Goal: Use online tool/utility: Utilize a website feature to perform a specific function

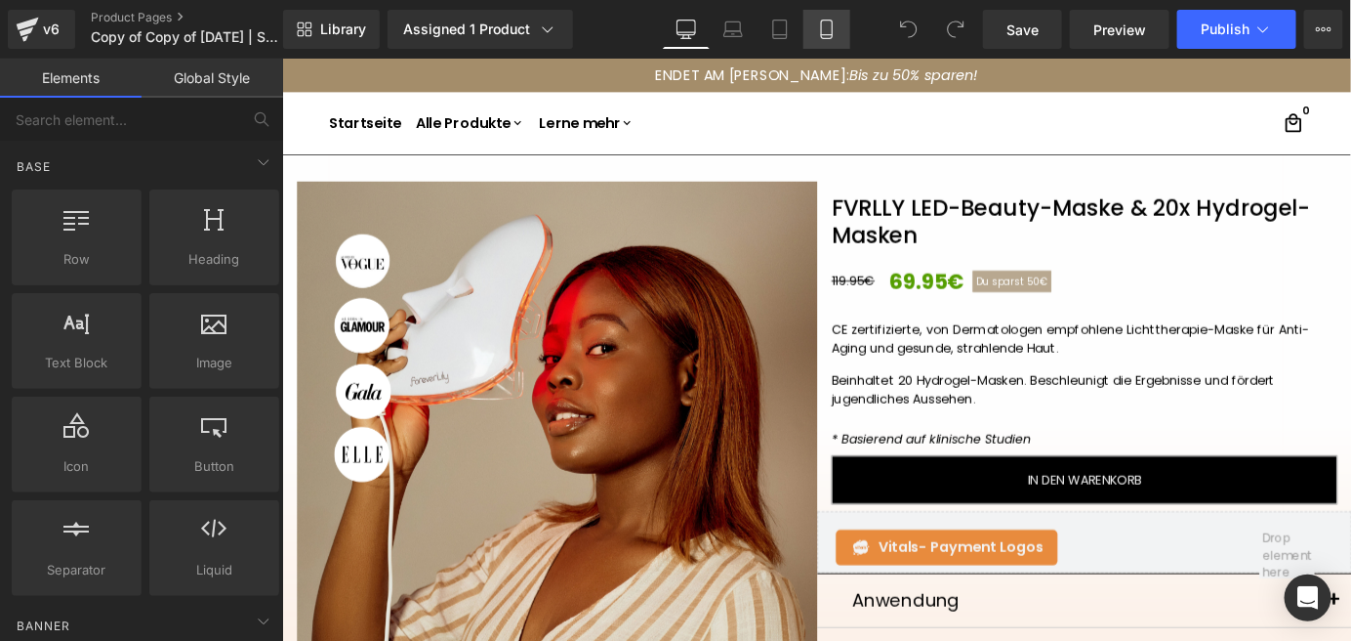
click at [844, 32] on link "Mobile" at bounding box center [827, 29] width 47 height 39
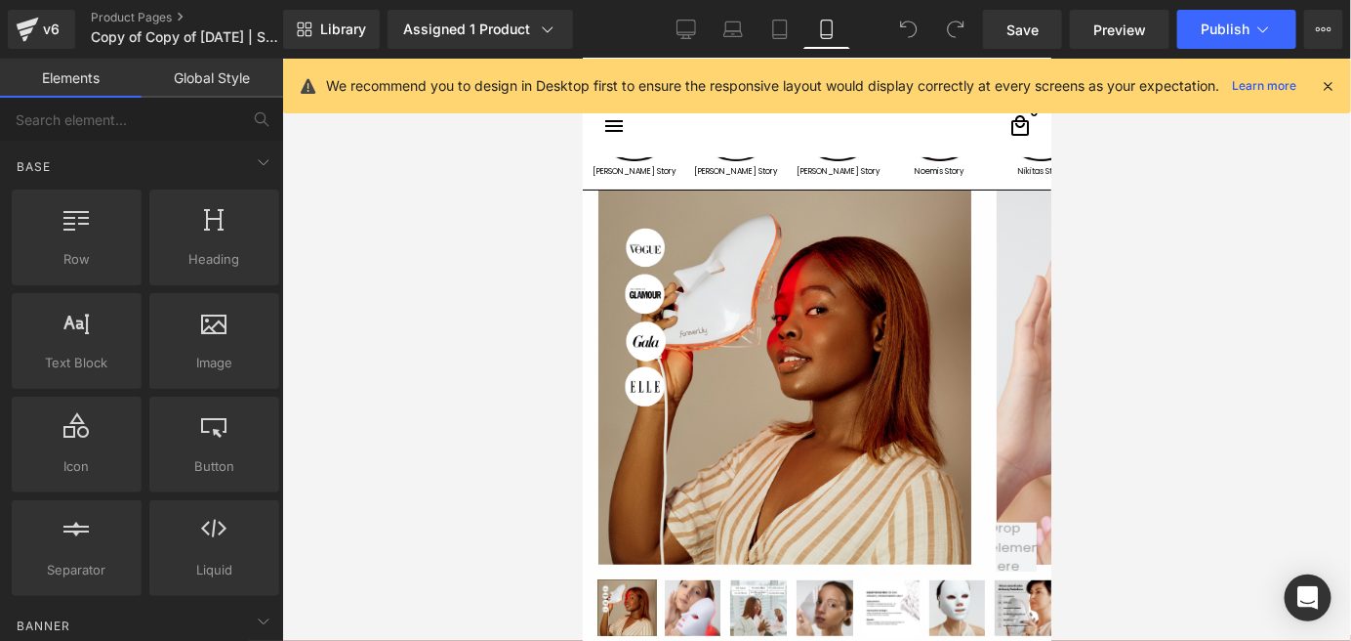
scroll to position [397, 0]
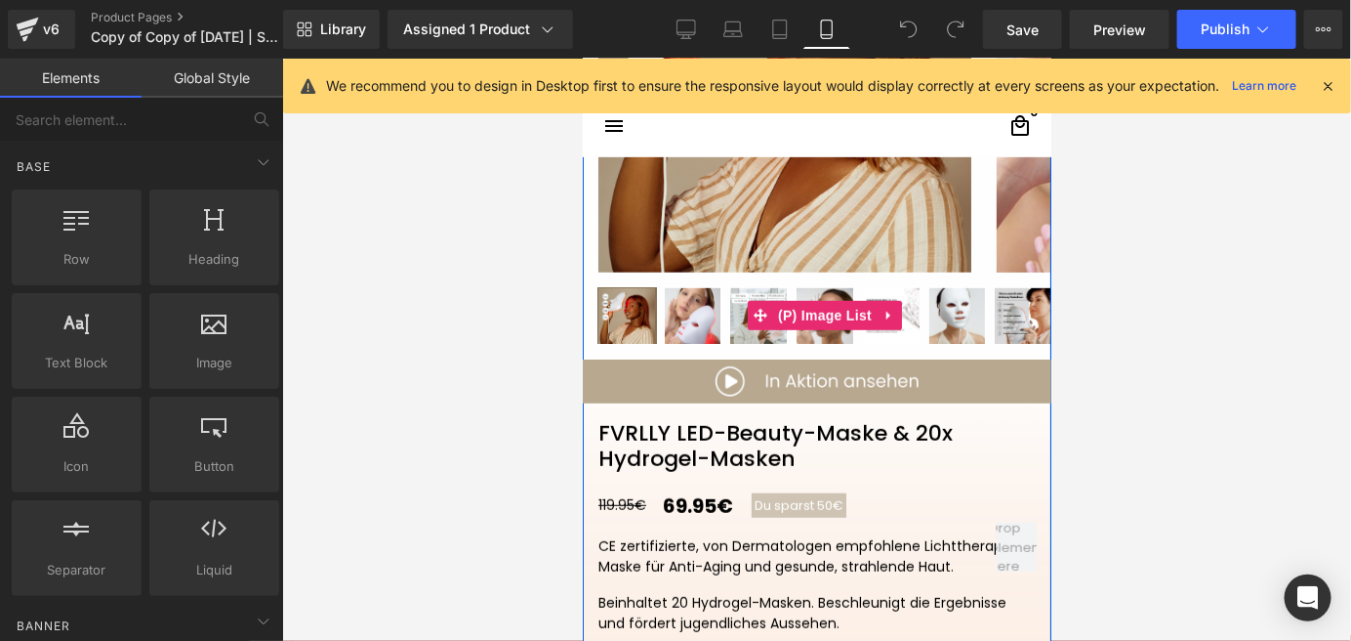
click at [643, 314] on img at bounding box center [626, 315] width 57 height 57
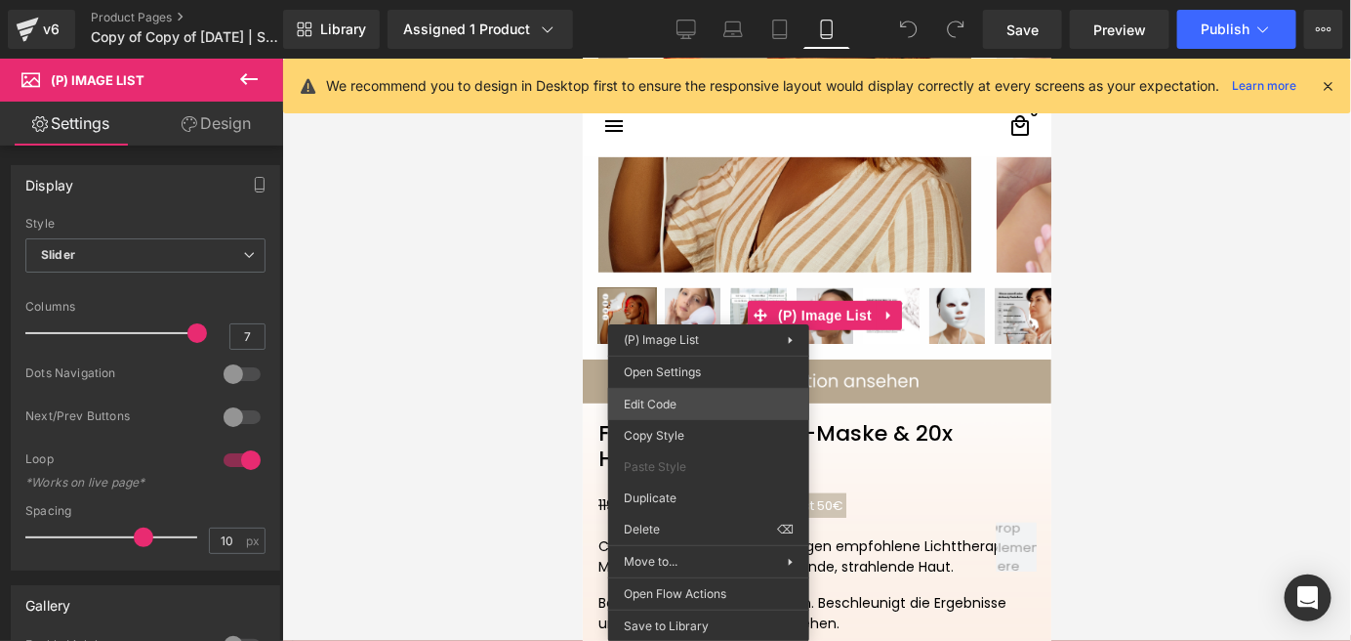
click at [705, 0] on div "You are previewing how the will restyle your page. You can not edit Elements in…" at bounding box center [675, 0] width 1351 height 0
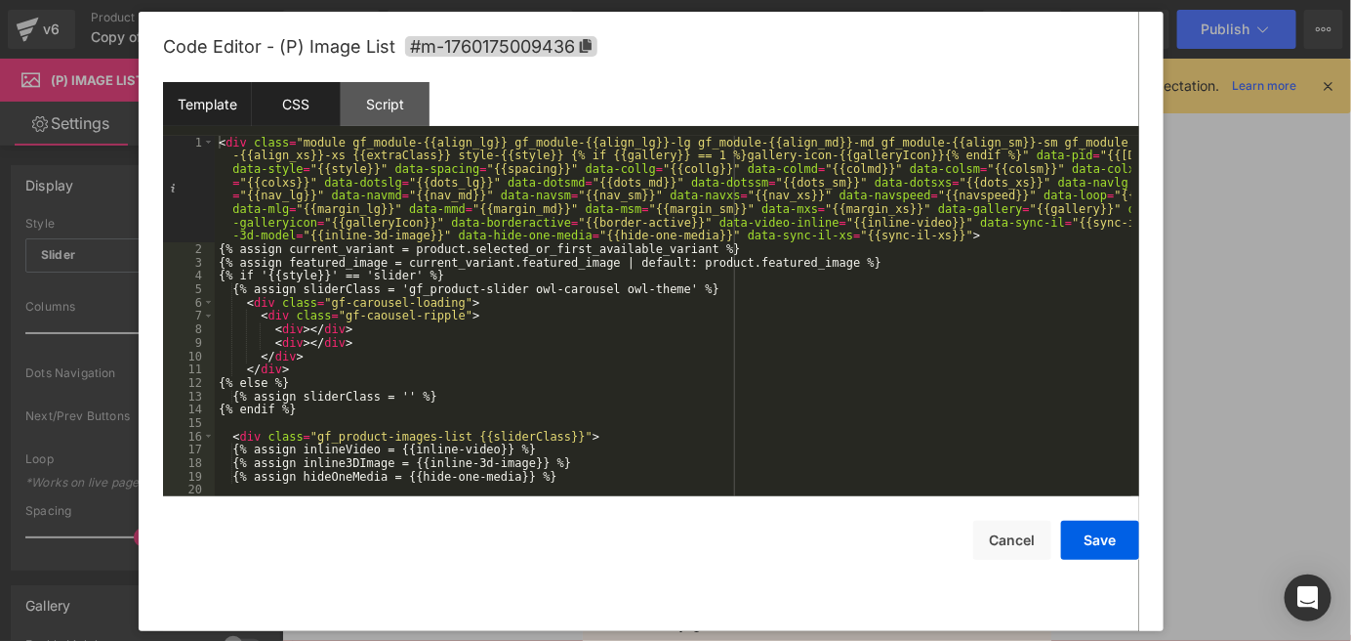
click at [332, 113] on div "CSS" at bounding box center [296, 104] width 89 height 44
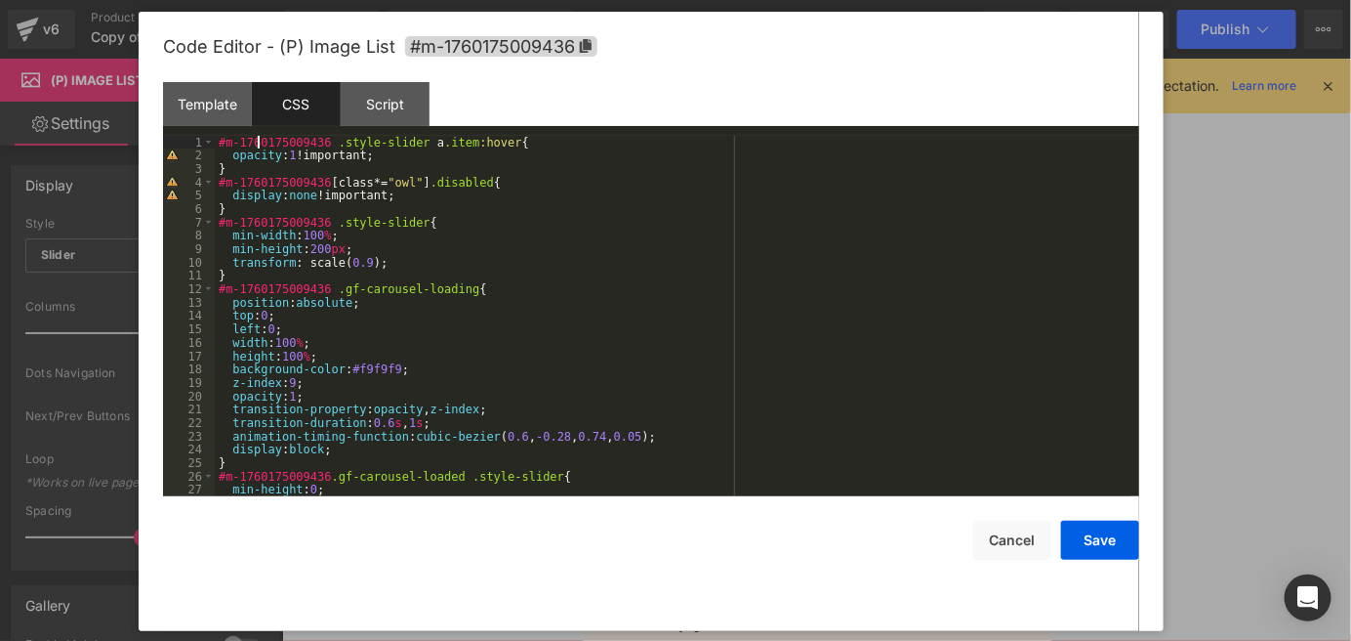
click at [259, 139] on div "#m-1760175009436 .style-slider a .item :hover { opacity : 1 !important; } #m-17…" at bounding box center [673, 330] width 917 height 388
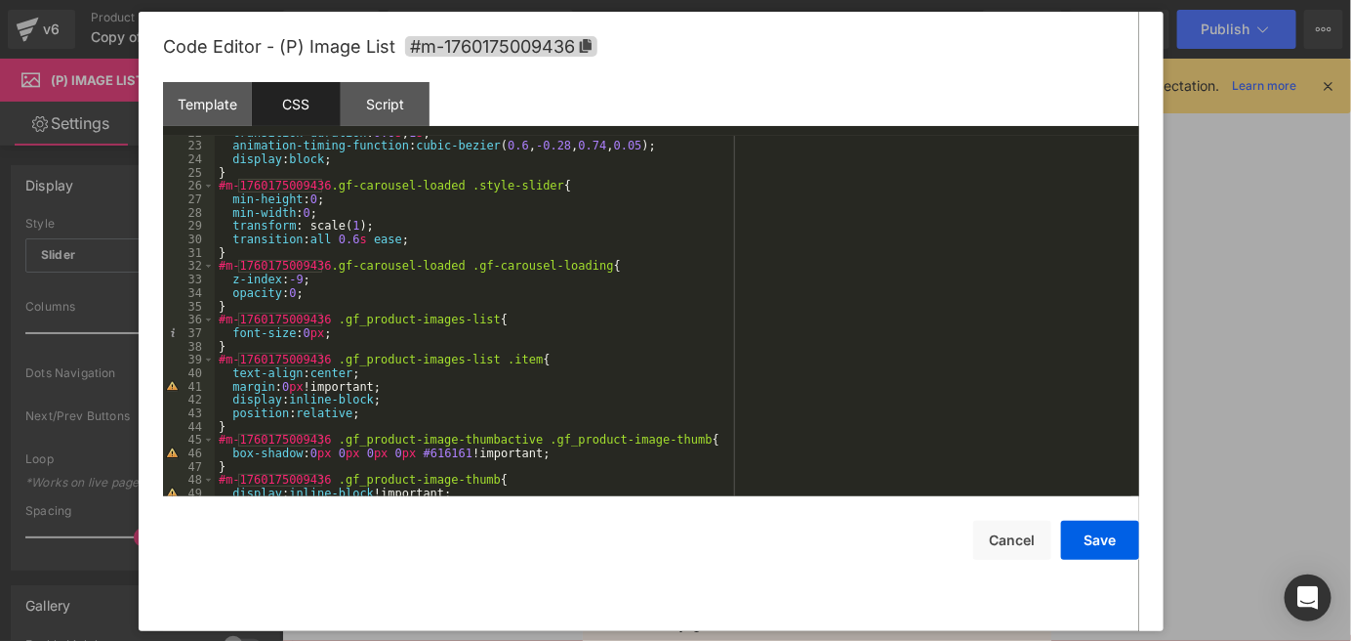
scroll to position [464, 0]
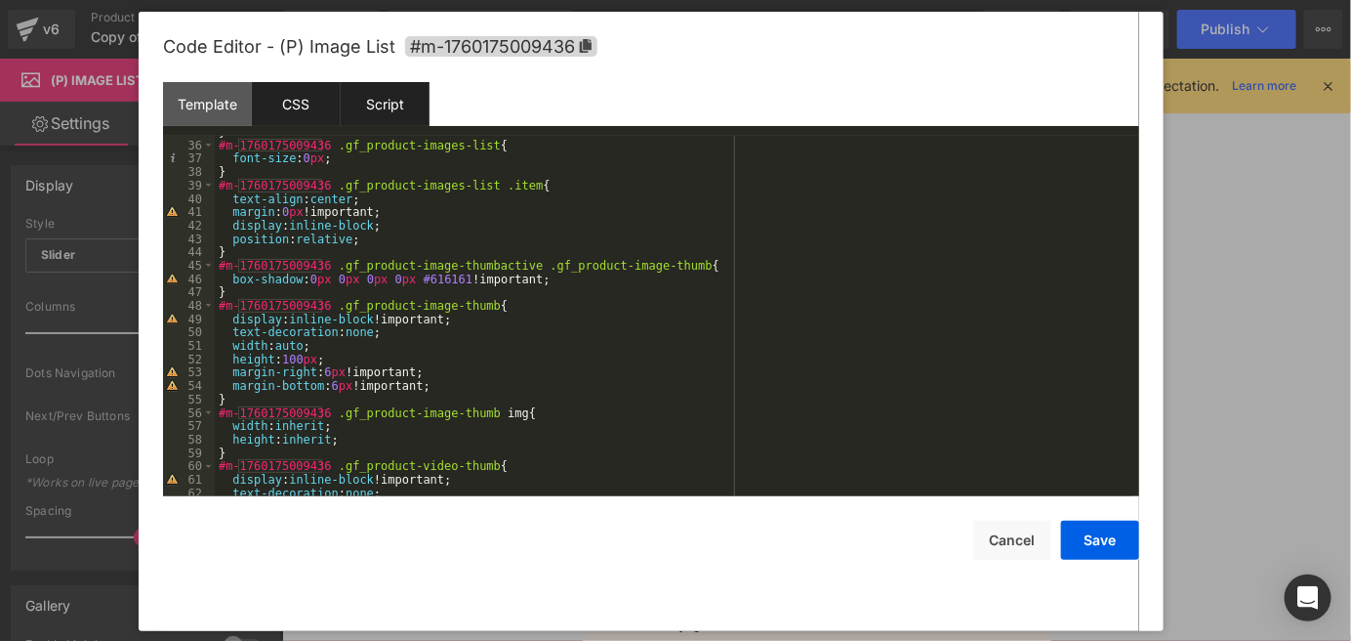
click at [377, 115] on div "Script" at bounding box center [385, 104] width 89 height 44
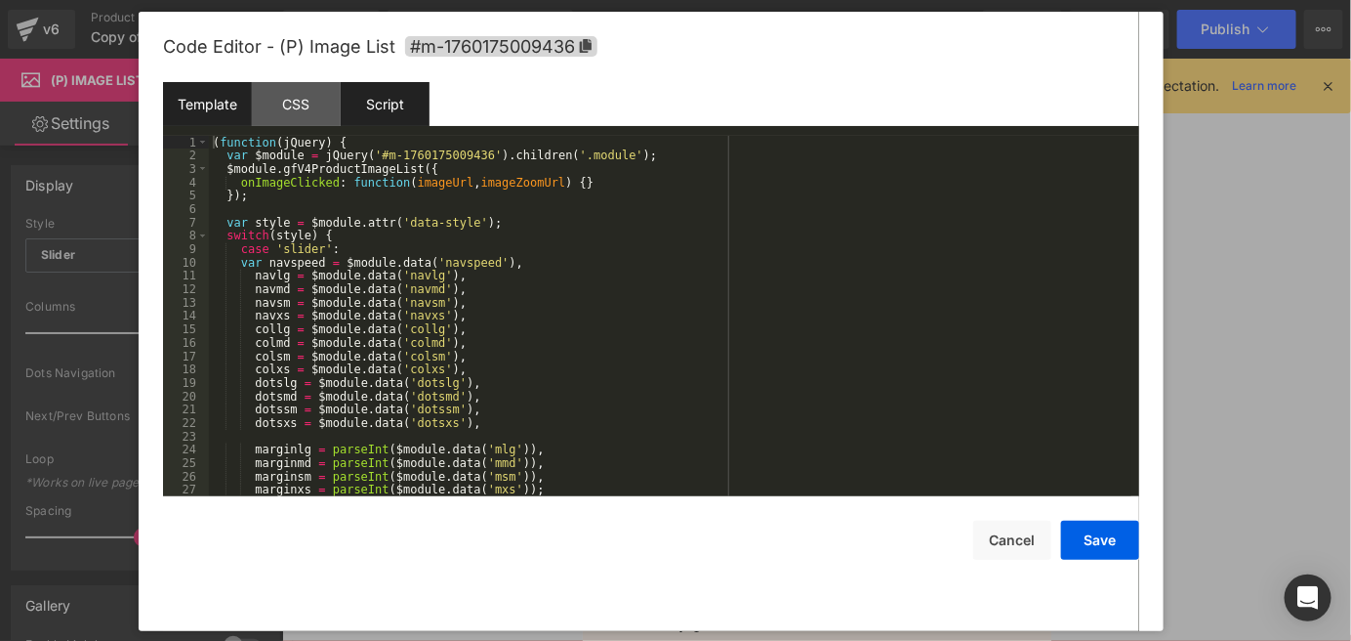
click at [206, 95] on div "Template" at bounding box center [207, 104] width 89 height 44
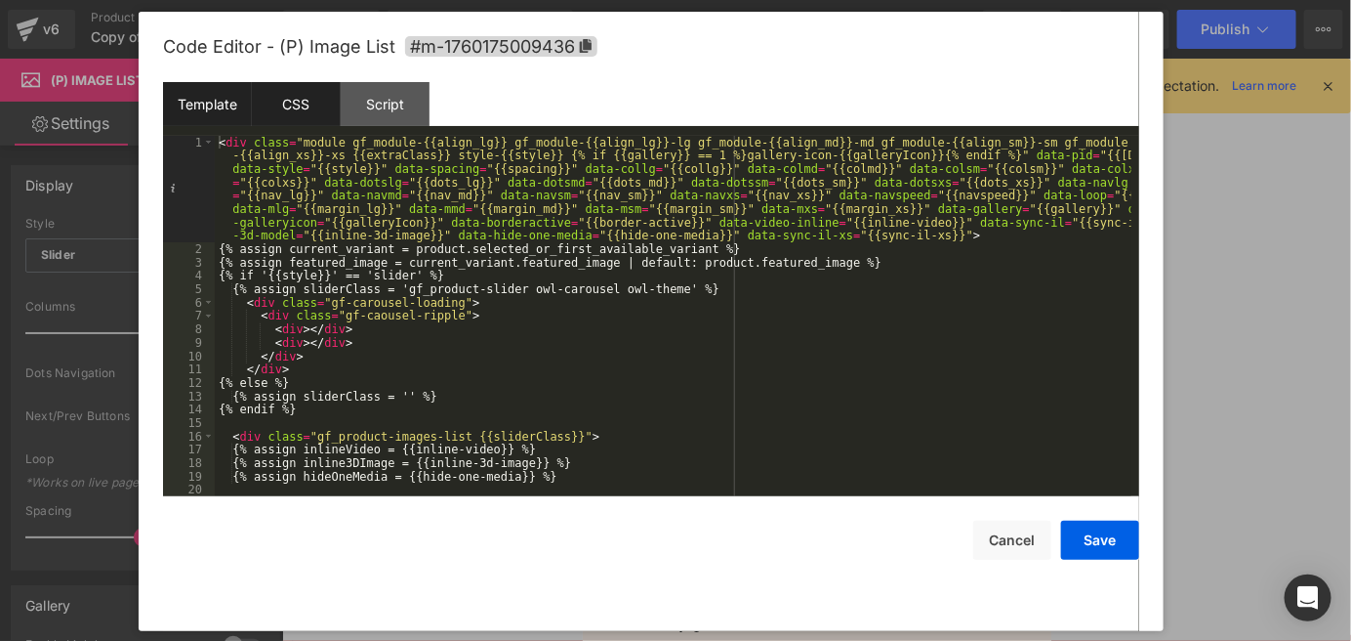
click at [278, 99] on div "CSS" at bounding box center [296, 104] width 89 height 44
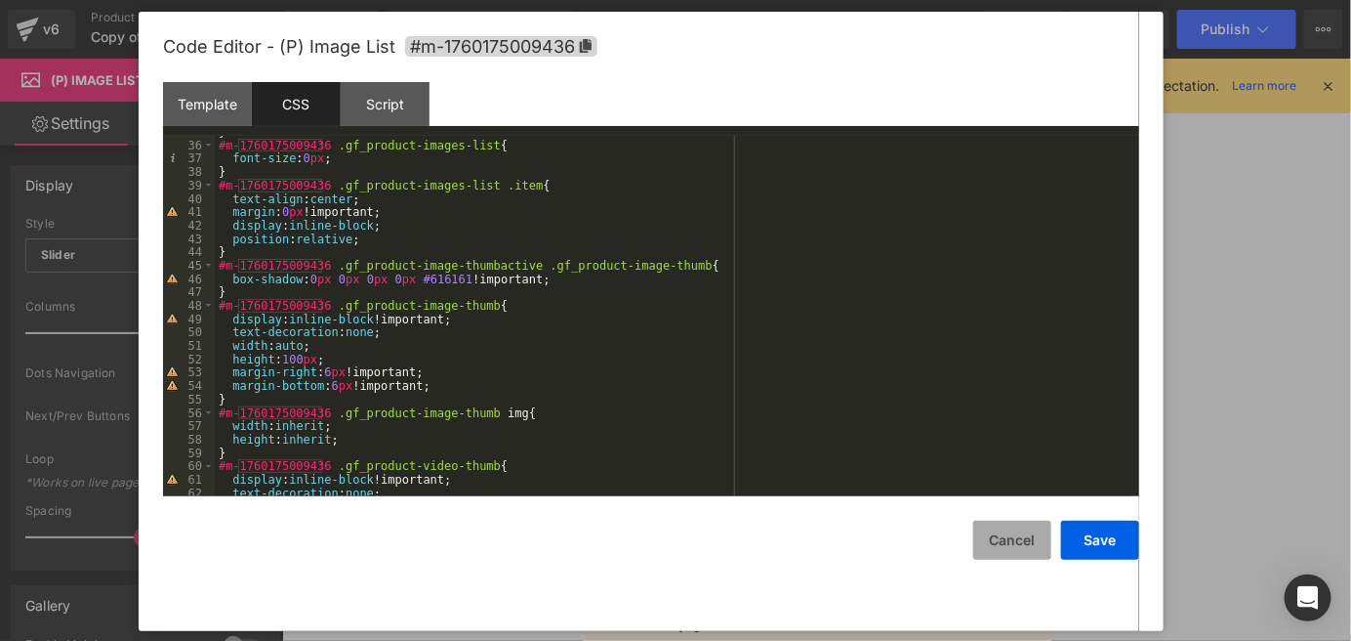
click at [1033, 558] on button "Cancel" at bounding box center [1013, 539] width 78 height 39
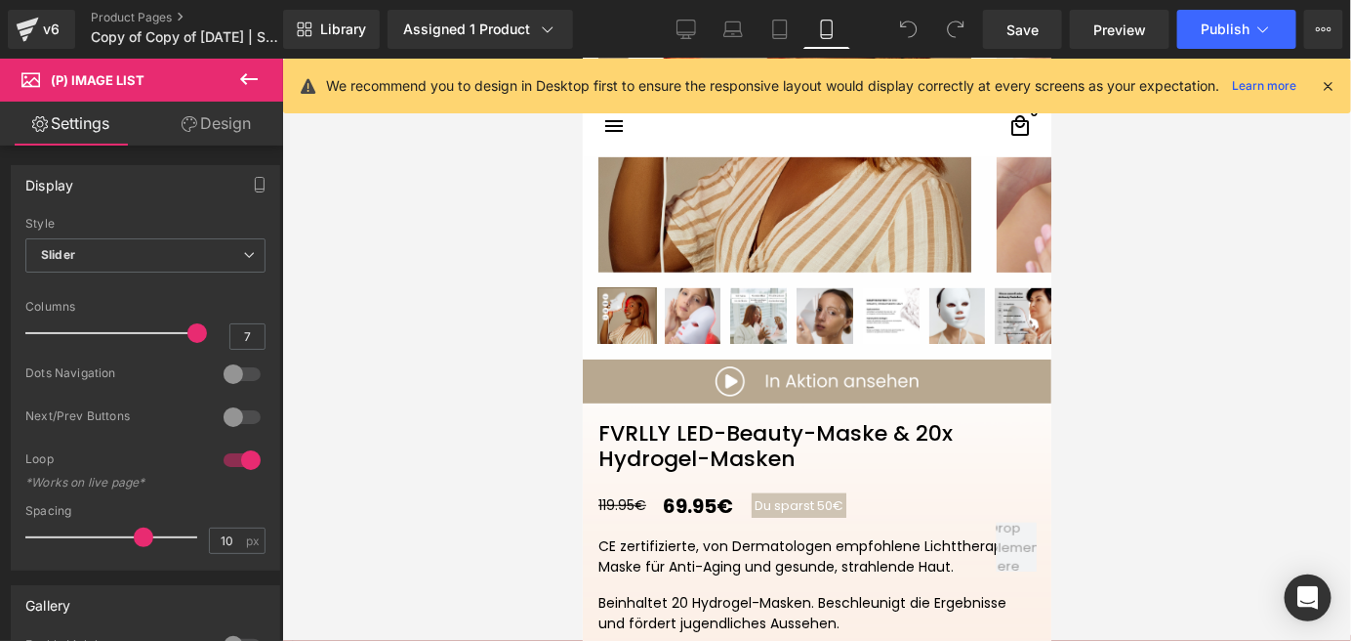
scroll to position [105, 0]
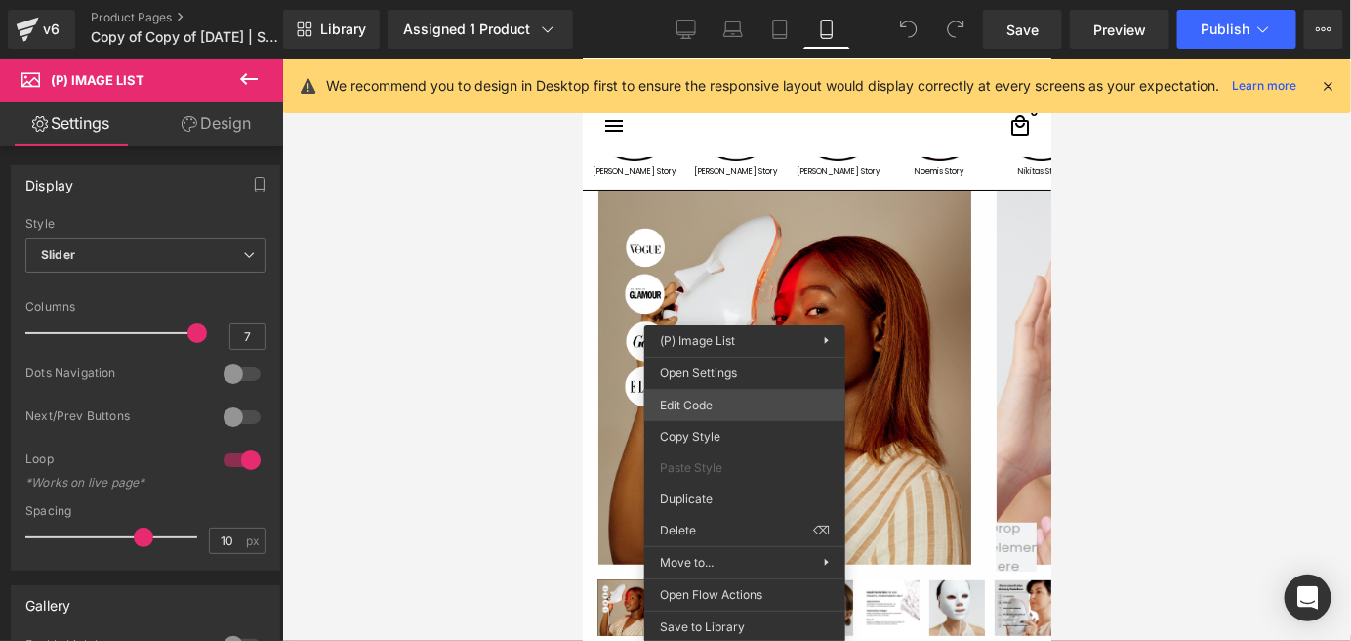
click at [750, 0] on div "You are previewing how the will restyle your page. You can not edit Elements in…" at bounding box center [675, 0] width 1351 height 0
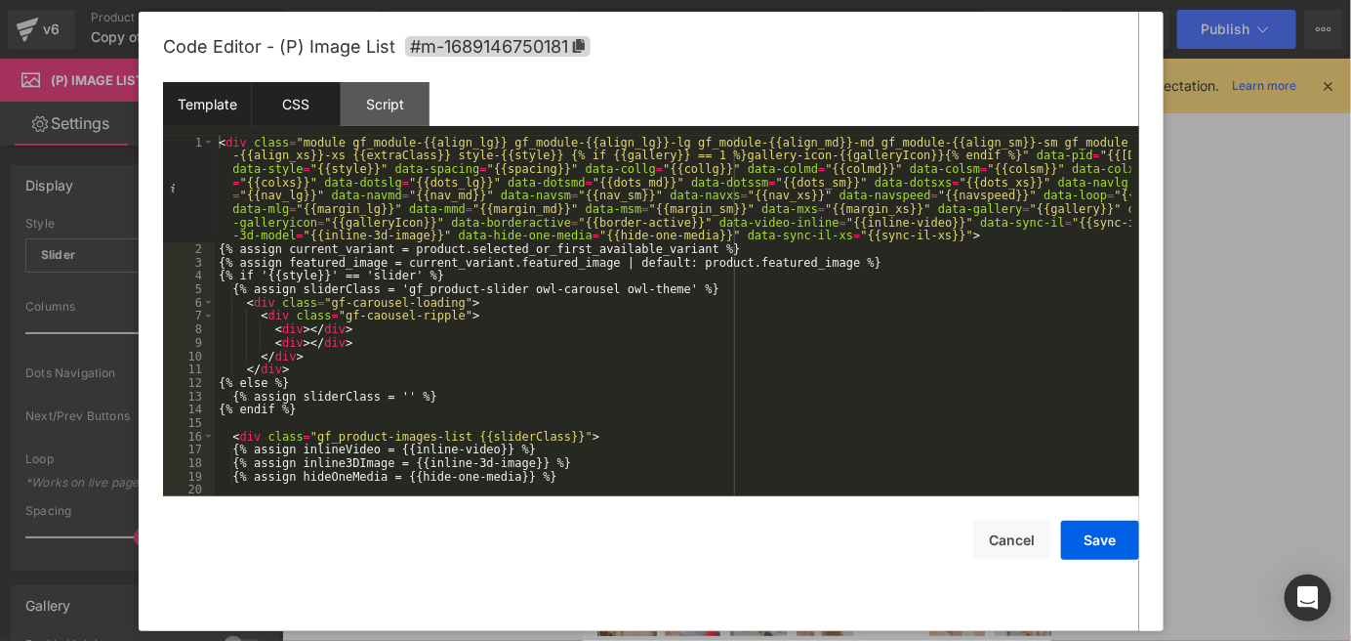
click at [299, 86] on div "CSS" at bounding box center [296, 104] width 89 height 44
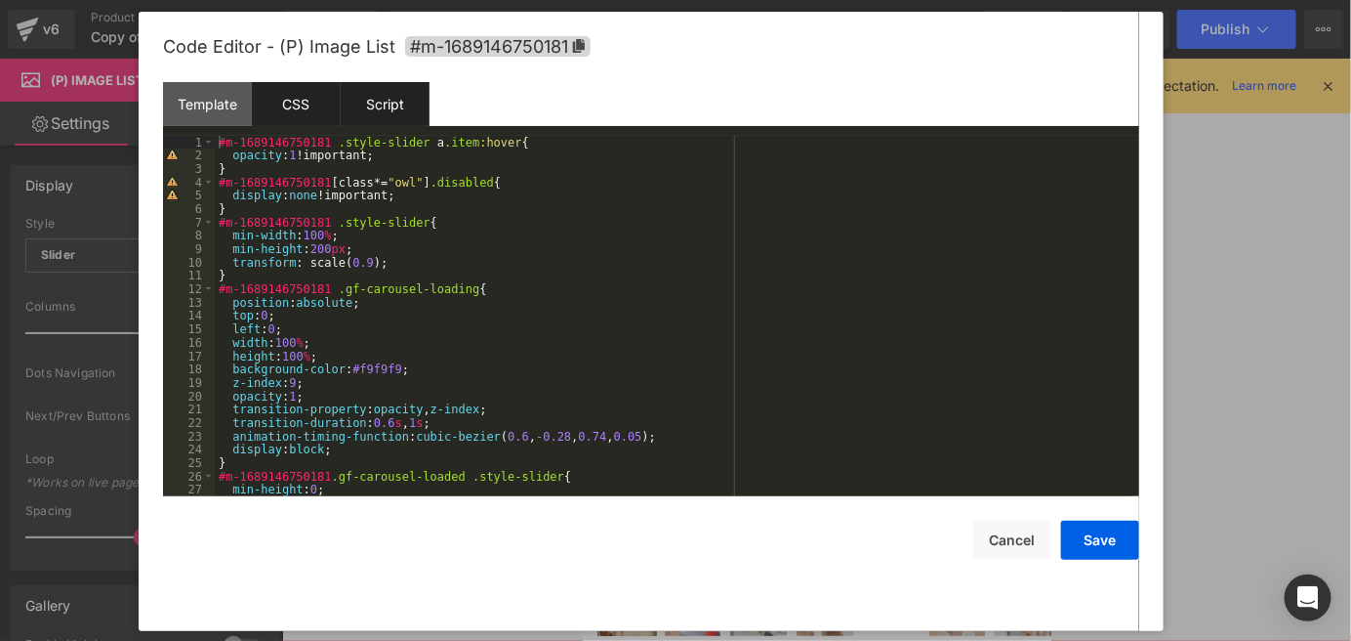
click at [377, 106] on div "Script" at bounding box center [385, 104] width 89 height 44
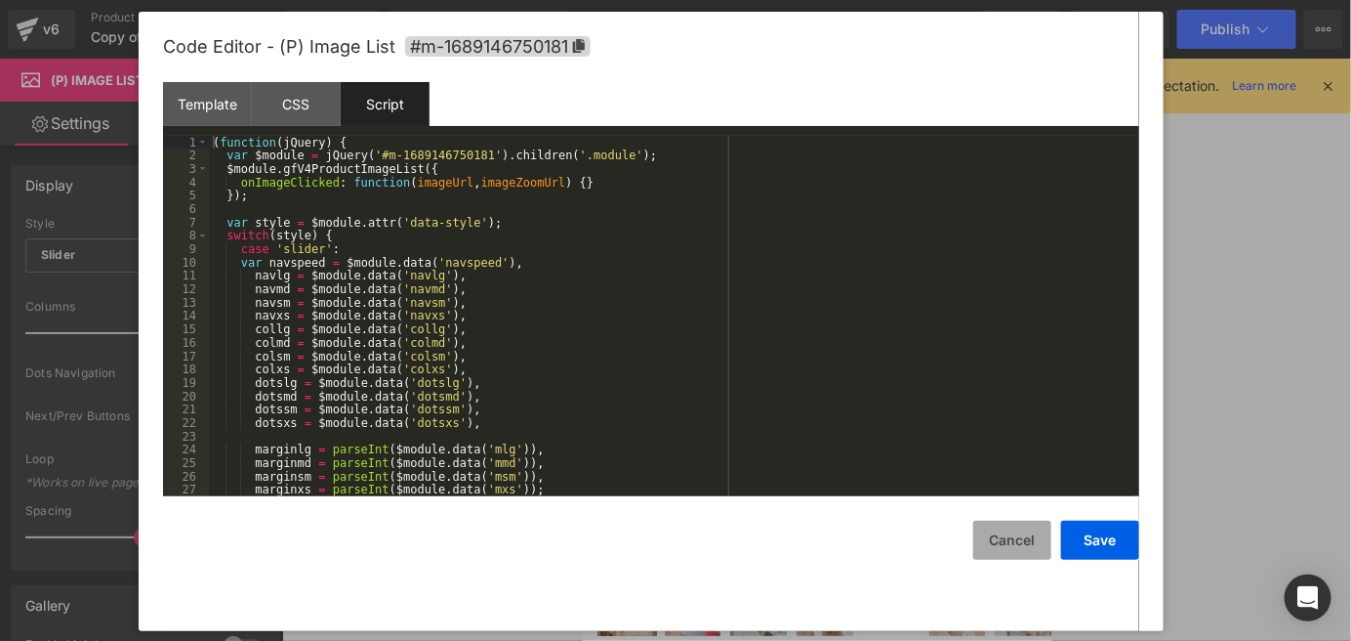
click at [1017, 540] on button "Cancel" at bounding box center [1013, 539] width 78 height 39
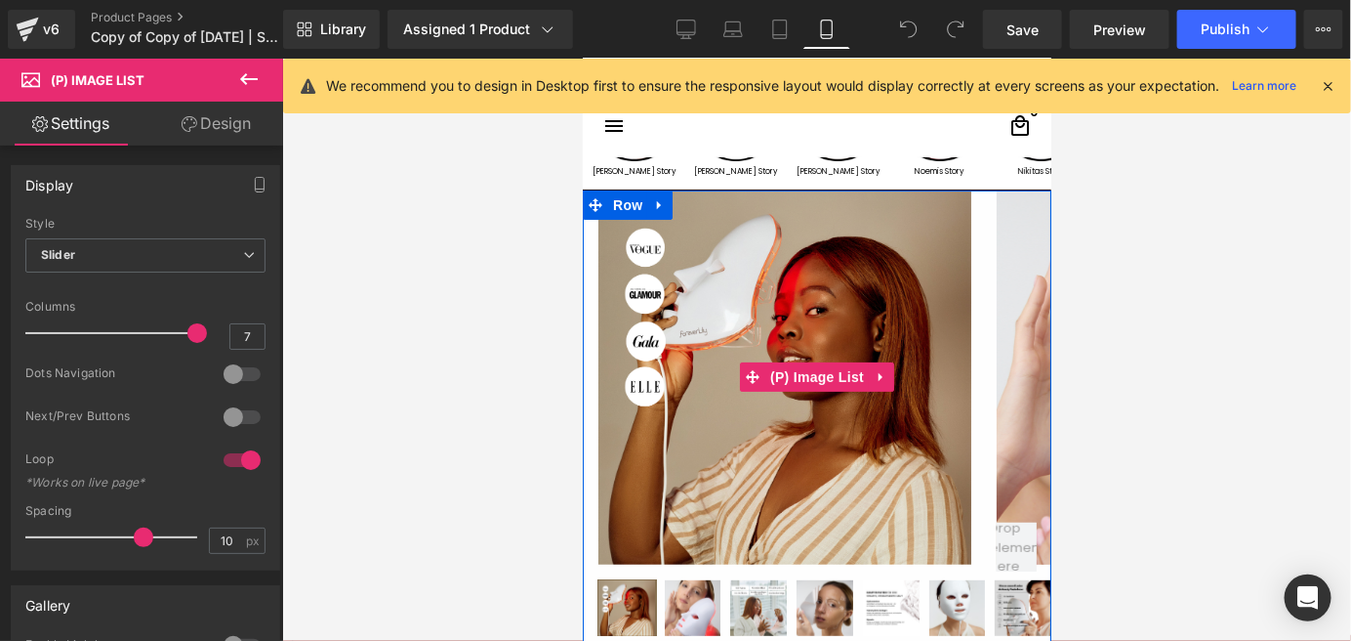
scroll to position [301, 0]
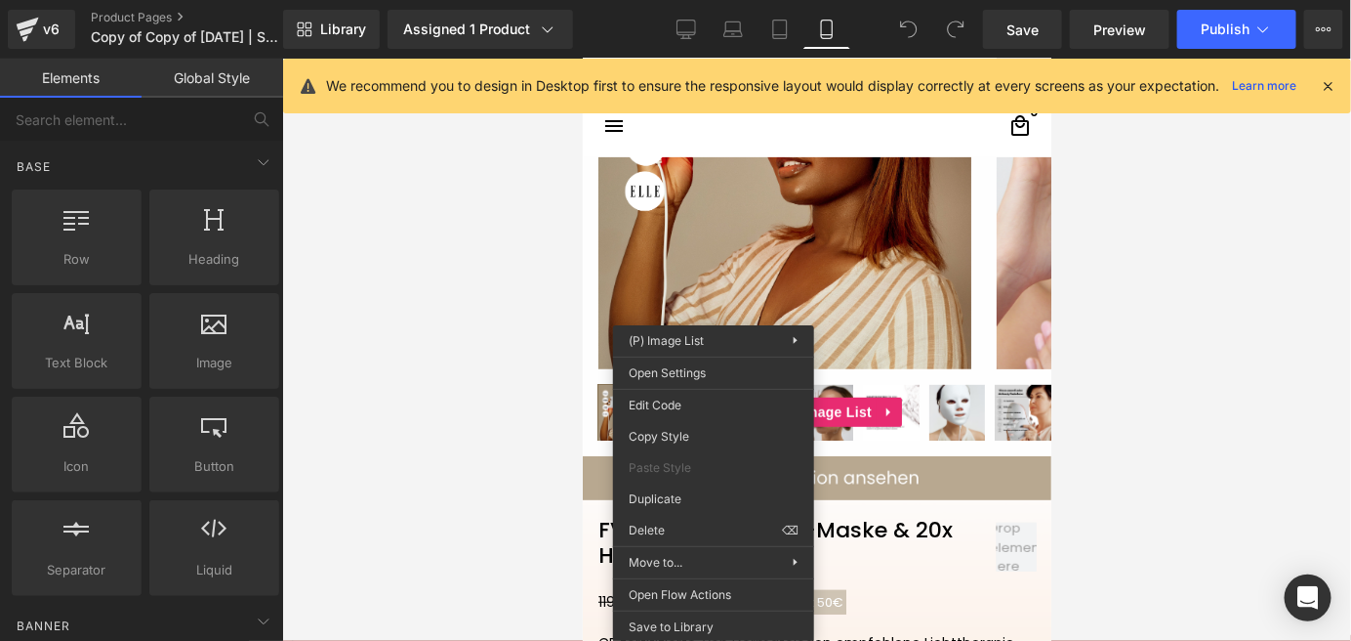
click at [1147, 474] on div at bounding box center [816, 350] width 1069 height 582
click at [1156, 397] on div at bounding box center [816, 350] width 1069 height 582
click at [537, 397] on div at bounding box center [816, 350] width 1069 height 582
click at [480, 378] on div at bounding box center [816, 350] width 1069 height 582
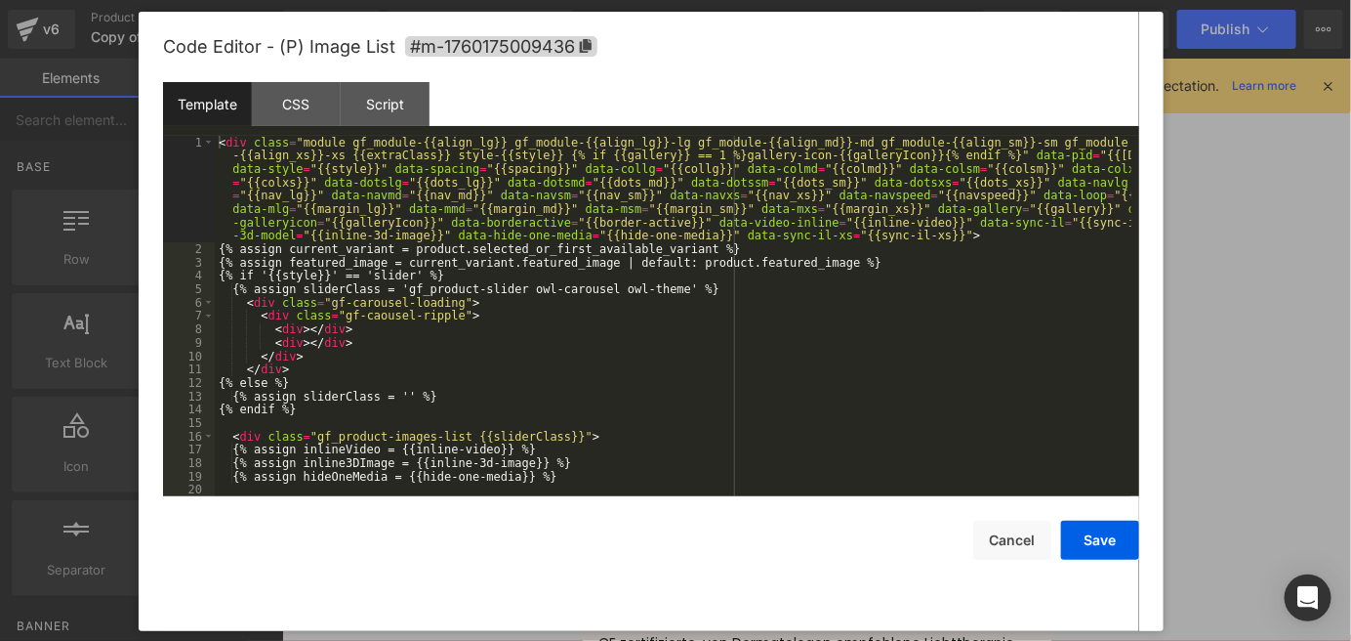
click at [720, 0] on div "You are previewing how the will restyle your page. You can not edit Elements in…" at bounding box center [675, 0] width 1351 height 0
click at [1017, 528] on button "Cancel" at bounding box center [1013, 539] width 78 height 39
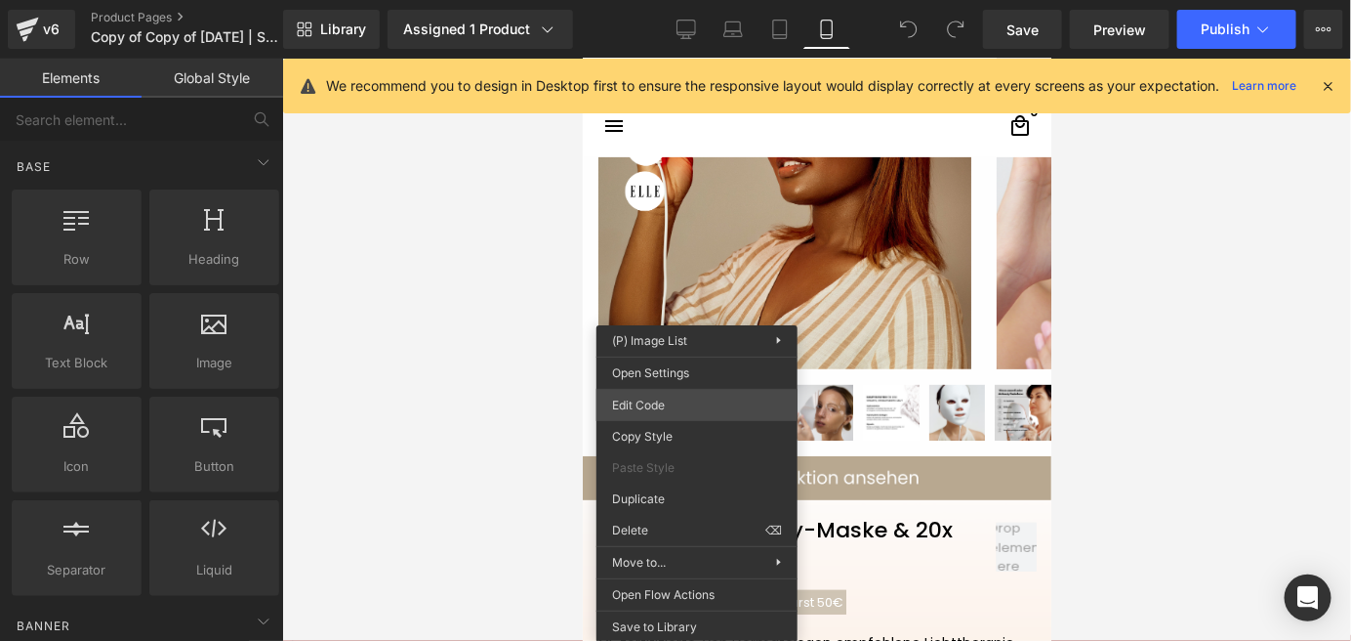
click at [728, 0] on div "You are previewing how the will restyle your page. You can not edit Elements in…" at bounding box center [675, 0] width 1351 height 0
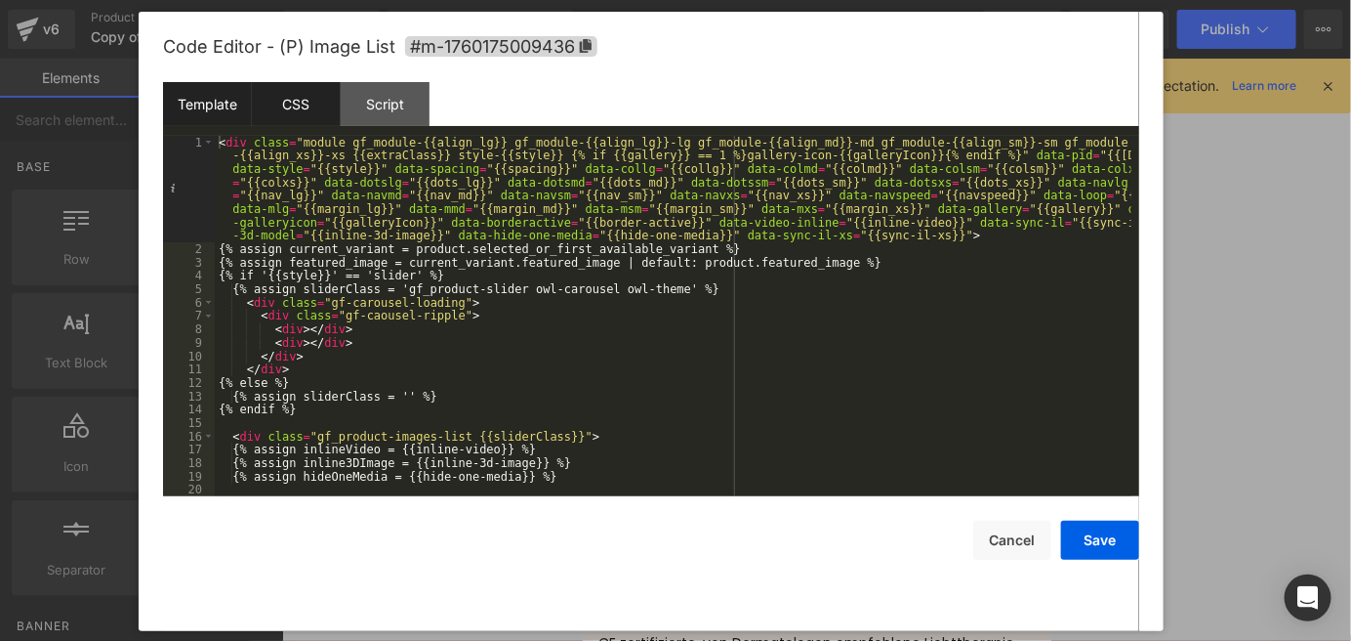
click at [311, 108] on div "CSS" at bounding box center [296, 104] width 89 height 44
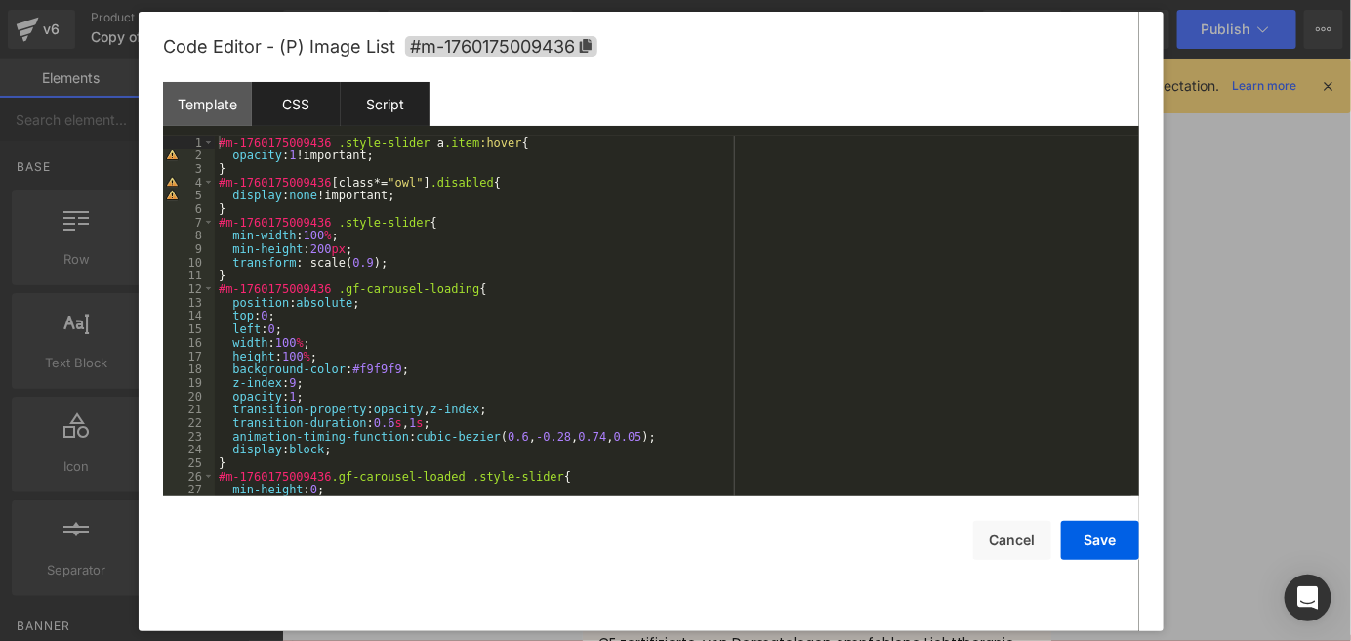
click at [401, 106] on div "Script" at bounding box center [385, 104] width 89 height 44
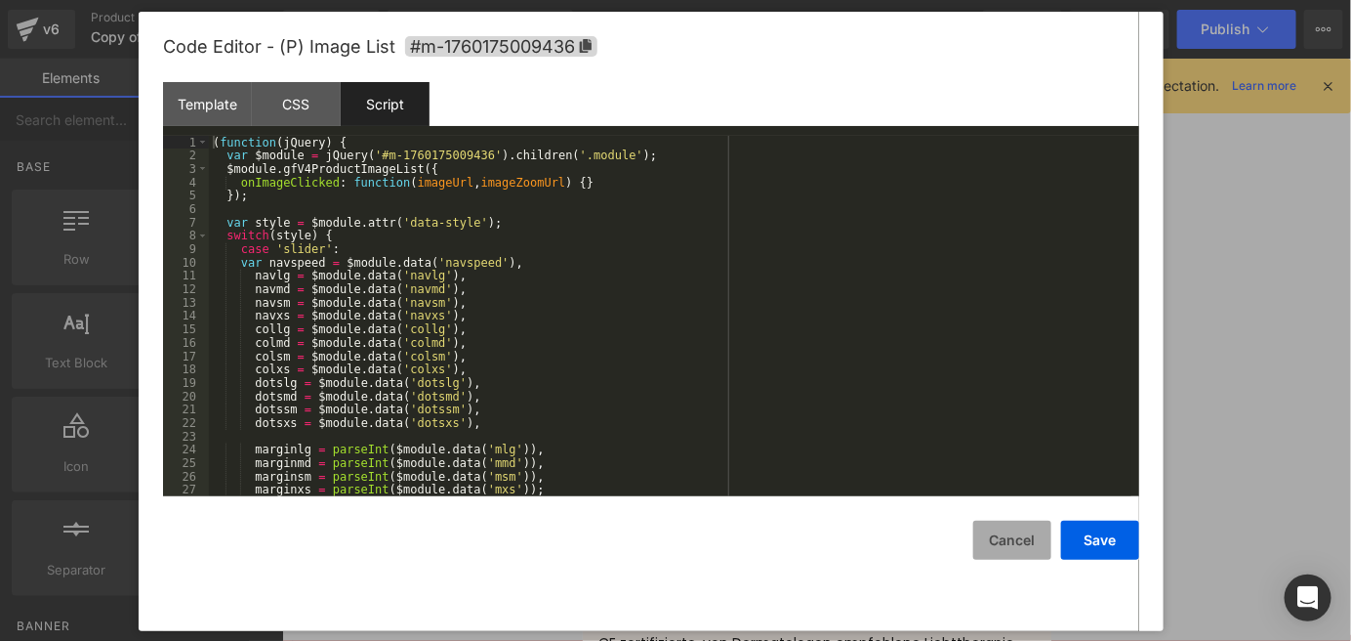
click at [982, 537] on button "Cancel" at bounding box center [1013, 539] width 78 height 39
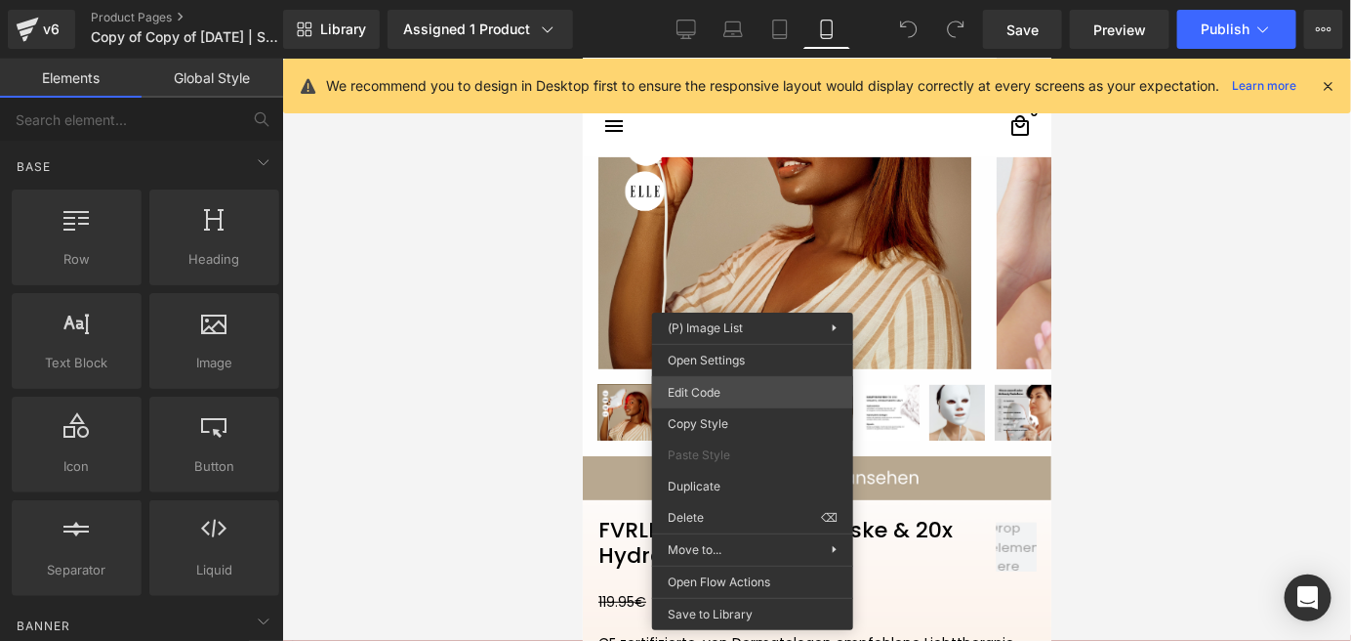
click at [743, 0] on div "You are previewing how the will restyle your page. You can not edit Elements in…" at bounding box center [675, 0] width 1351 height 0
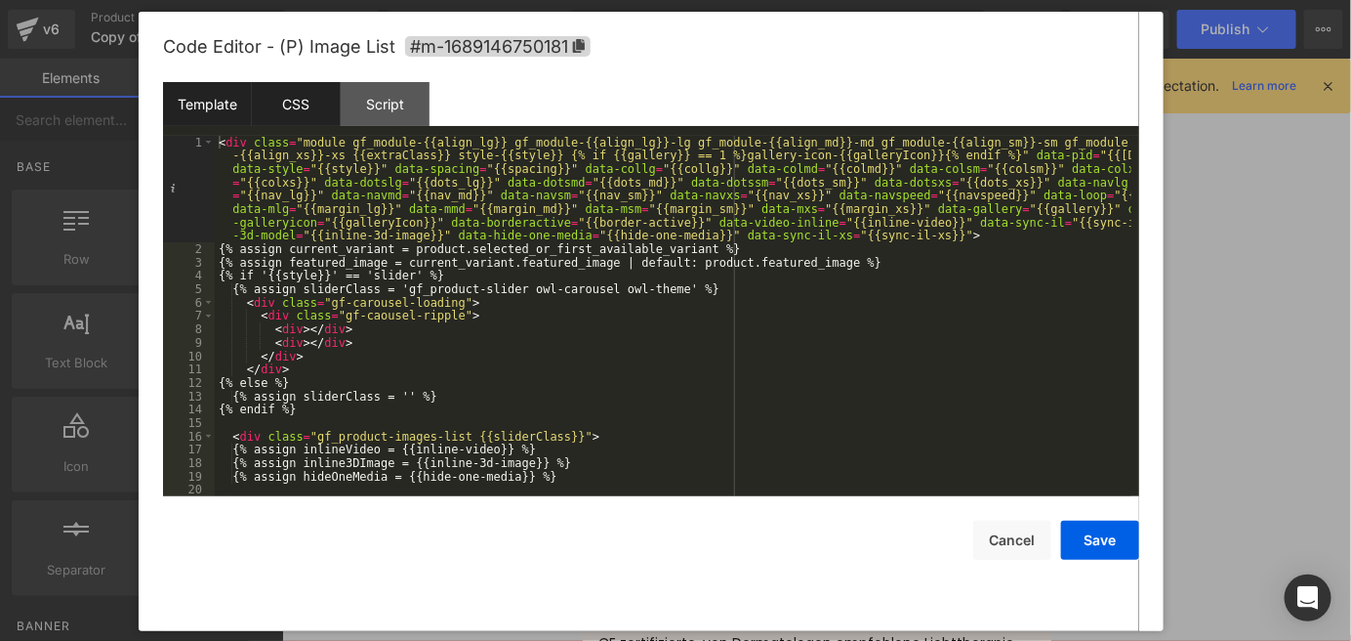
click at [313, 99] on div "CSS" at bounding box center [296, 104] width 89 height 44
